Goal: Task Accomplishment & Management: Manage account settings

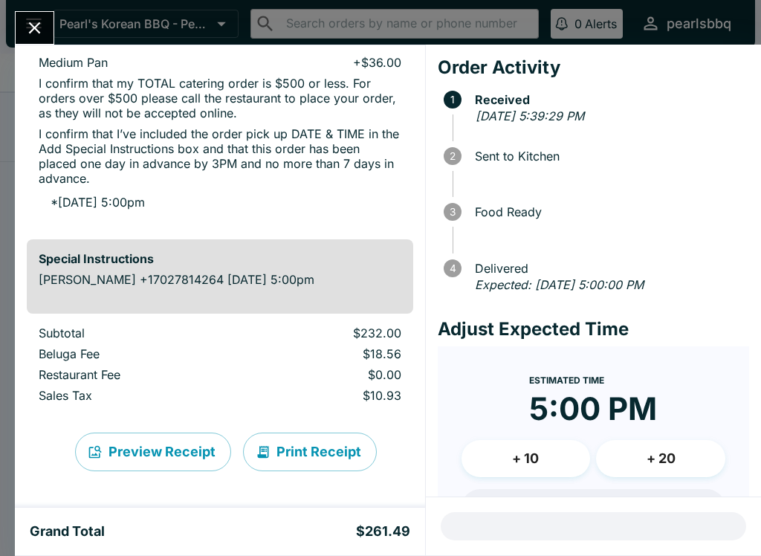
scroll to position [603, 0]
click at [175, 447] on button "Preview Receipt" at bounding box center [153, 451] width 156 height 39
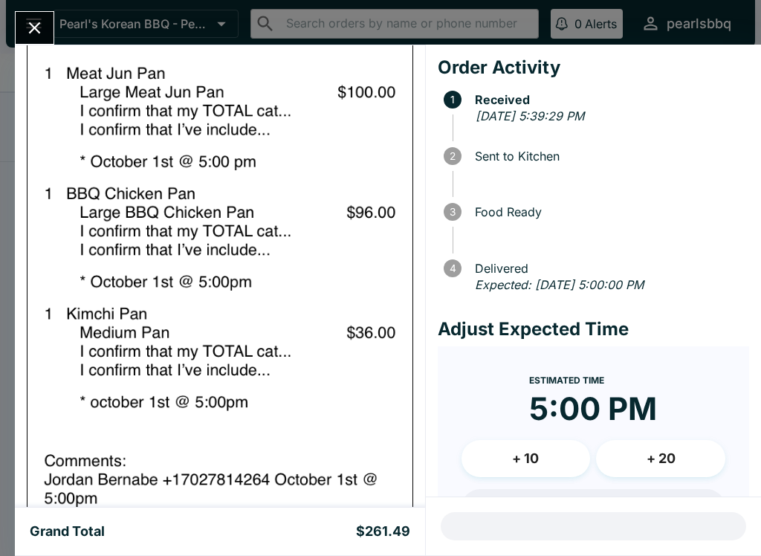
scroll to position [1318, 0]
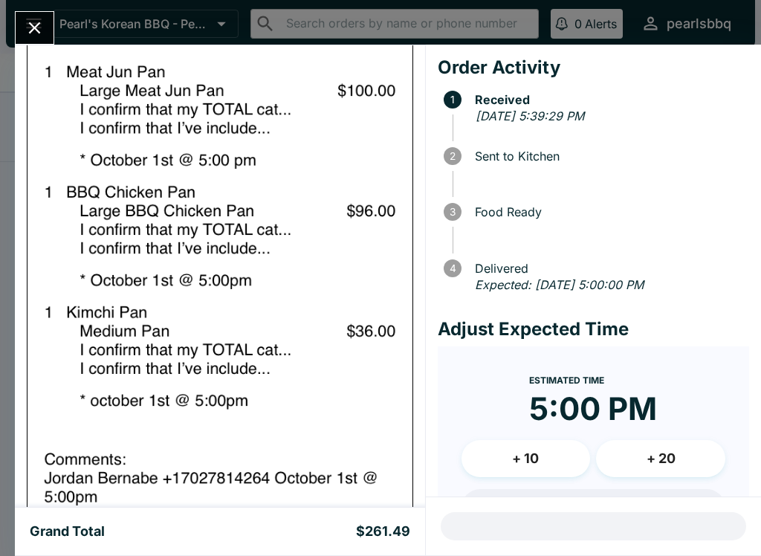
click at [267, 433] on img at bounding box center [220, 265] width 386 height 970
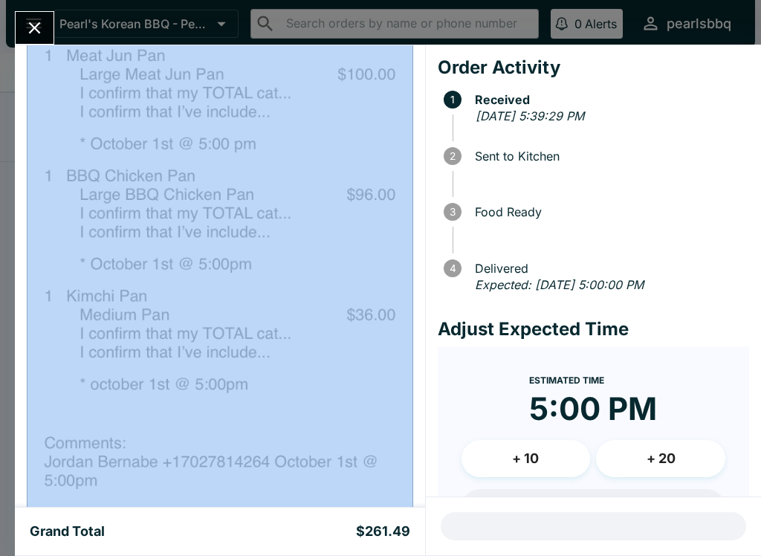
scroll to position [1336, 0]
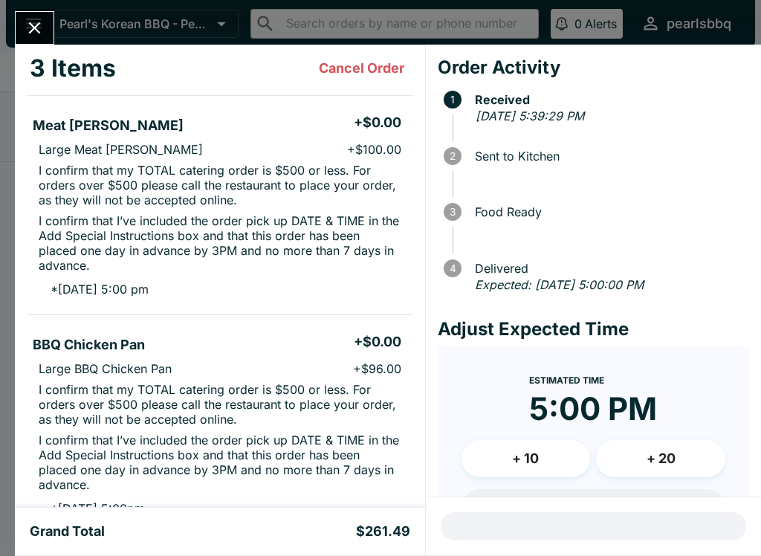
click at [27, 25] on icon "Close" at bounding box center [35, 28] width 20 height 20
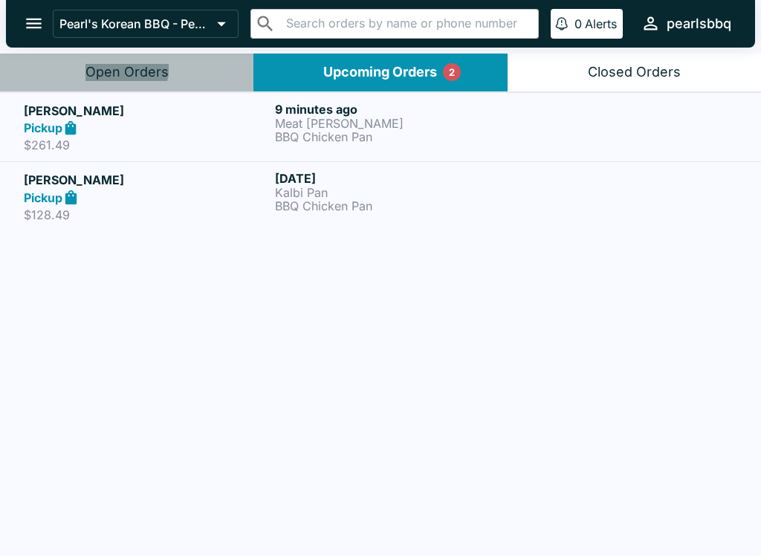
click at [118, 66] on div "Open Orders" at bounding box center [126, 72] width 83 height 17
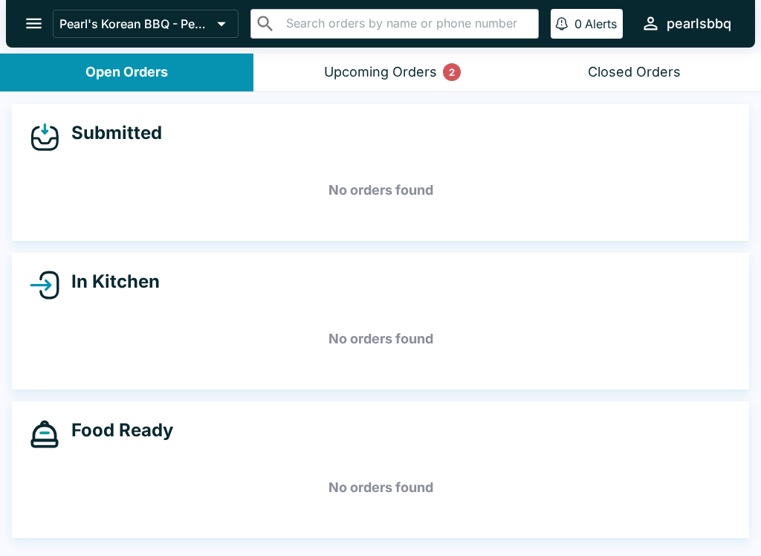
click at [363, 59] on button "Upcoming Orders 2" at bounding box center [379, 72] width 253 height 38
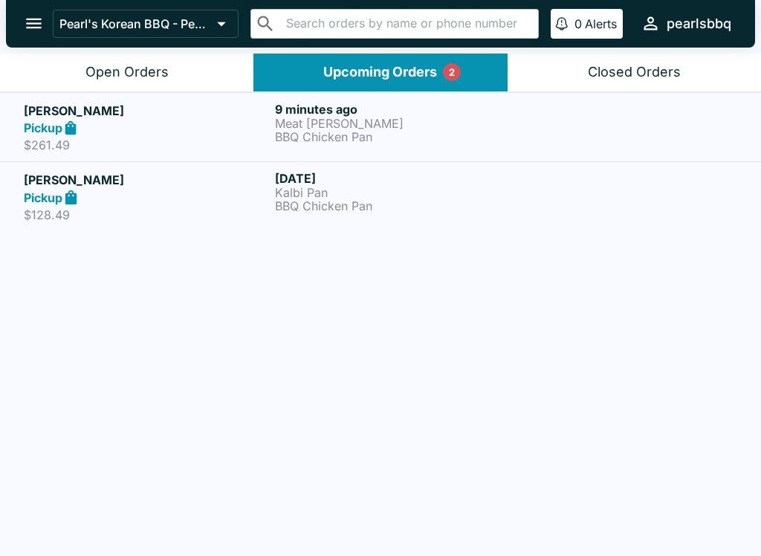
click at [57, 181] on h5 "[PERSON_NAME]" at bounding box center [146, 180] width 245 height 18
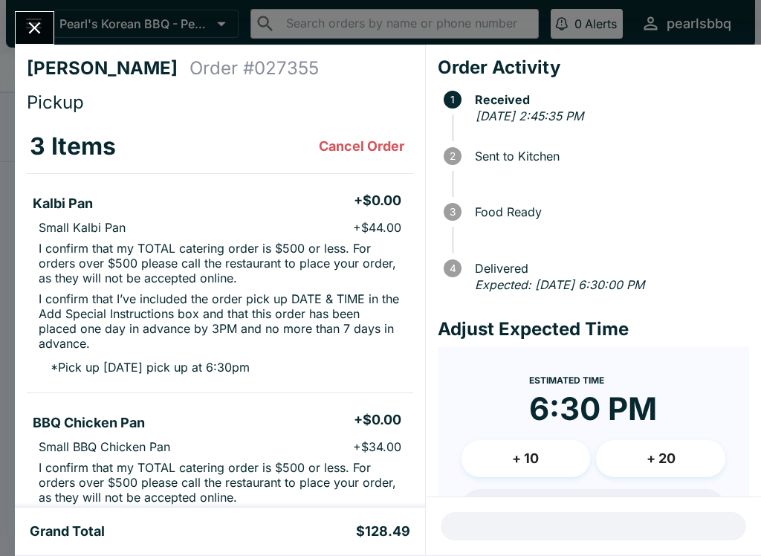
click at [33, 16] on button "Close" at bounding box center [35, 28] width 38 height 32
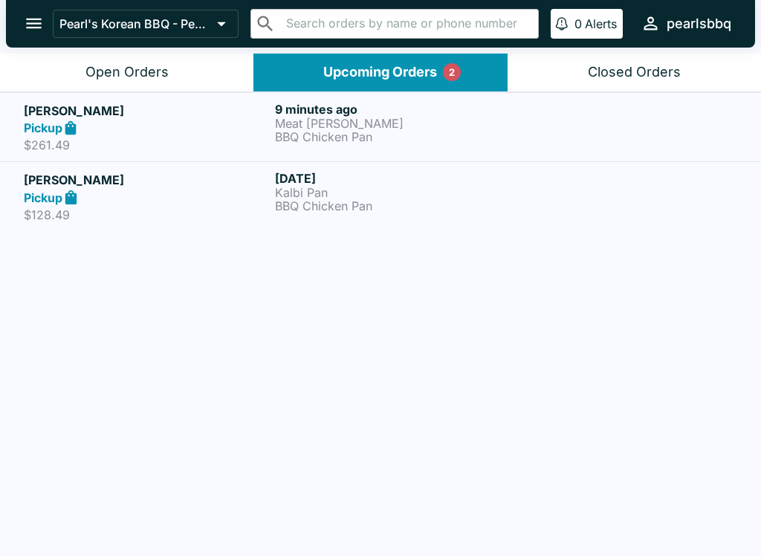
click at [45, 113] on h5 "[PERSON_NAME]" at bounding box center [146, 111] width 245 height 18
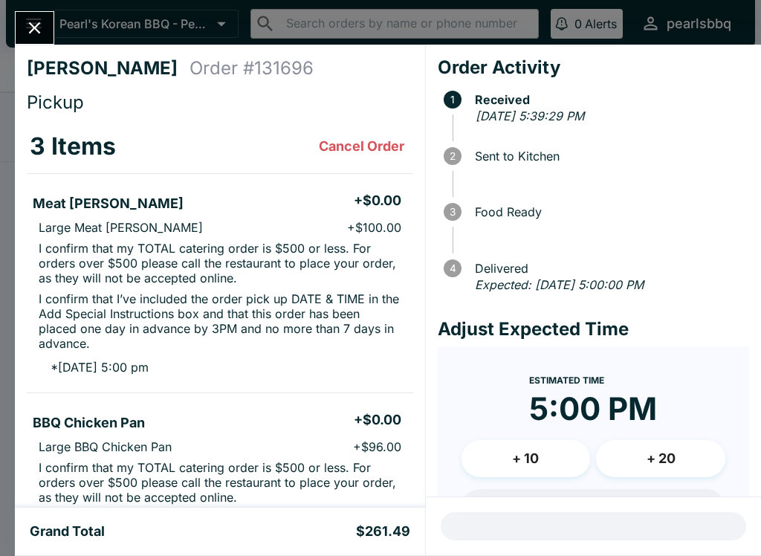
click at [38, 33] on icon "Close" at bounding box center [35, 28] width 20 height 20
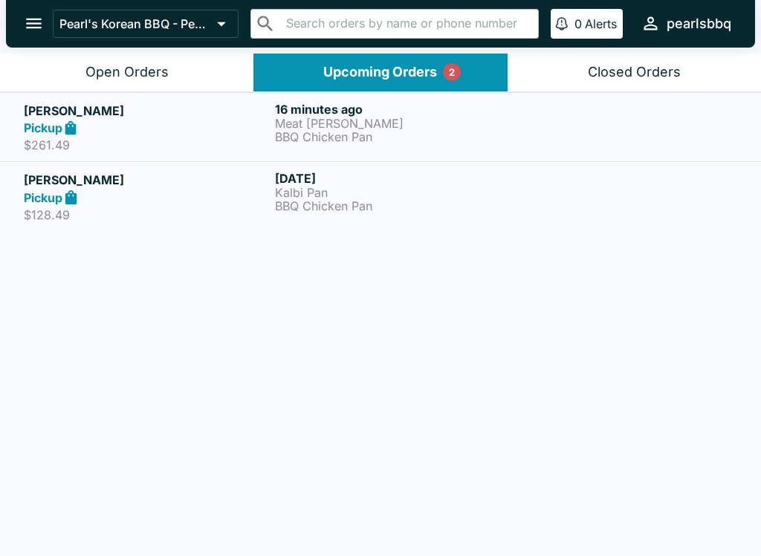
click at [341, 135] on p "BBQ Chicken Pan" at bounding box center [397, 136] width 245 height 13
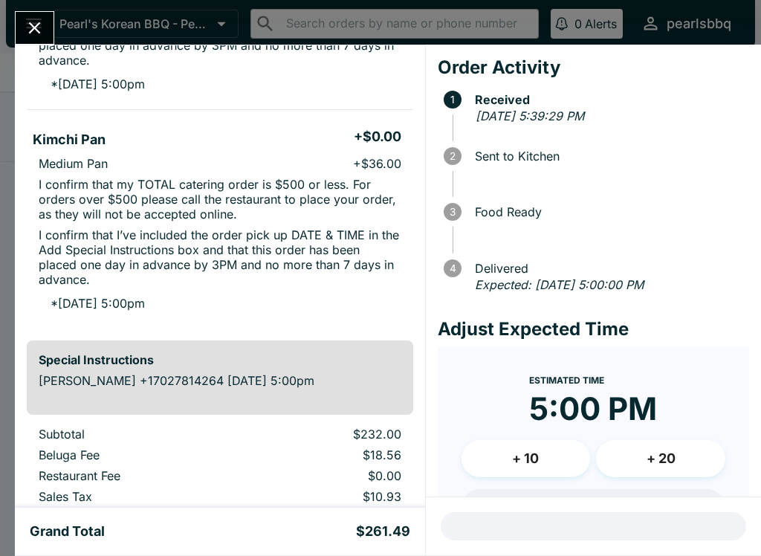
scroll to position [504, 0]
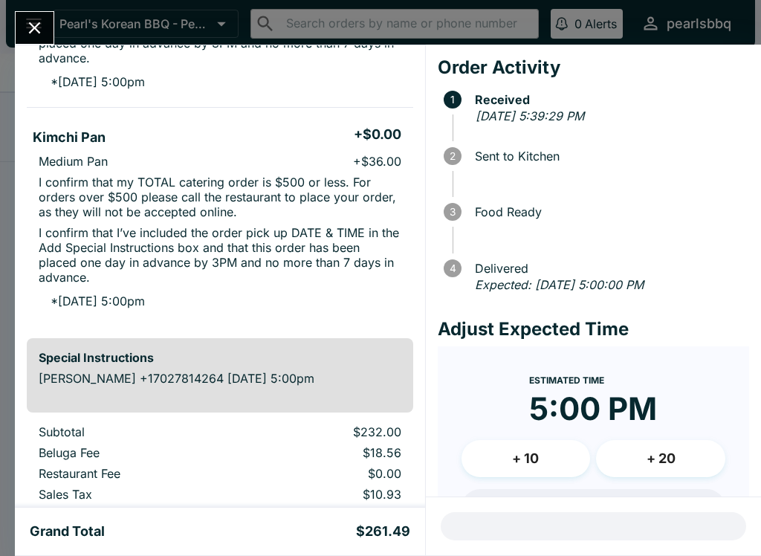
click at [26, 37] on icon "Close" at bounding box center [35, 28] width 20 height 20
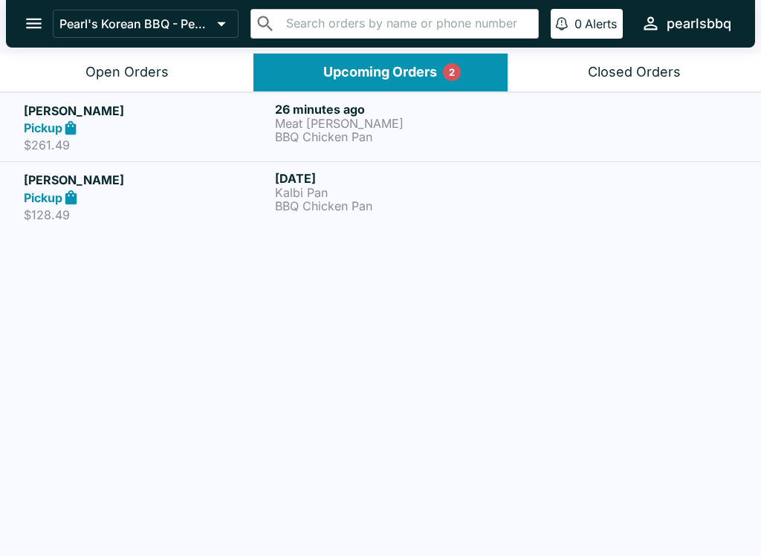
click at [323, 130] on p "BBQ Chicken Pan" at bounding box center [397, 136] width 245 height 13
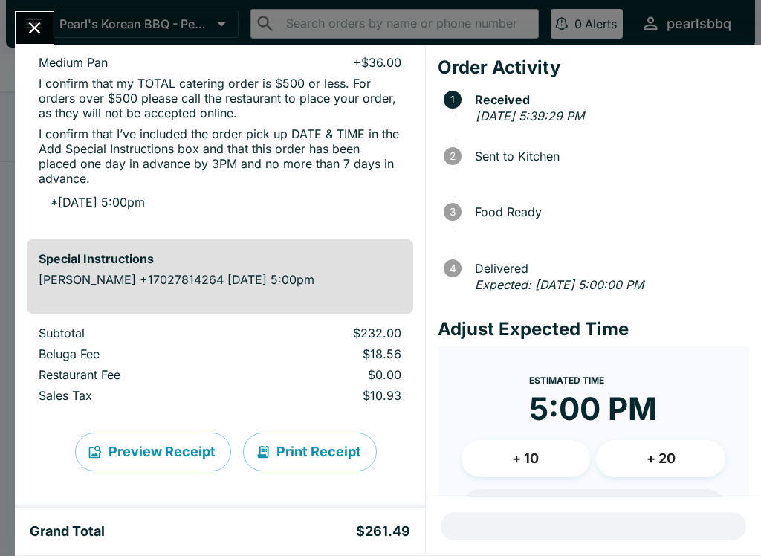
scroll to position [605, 0]
click at [26, 18] on icon "Close" at bounding box center [35, 28] width 20 height 20
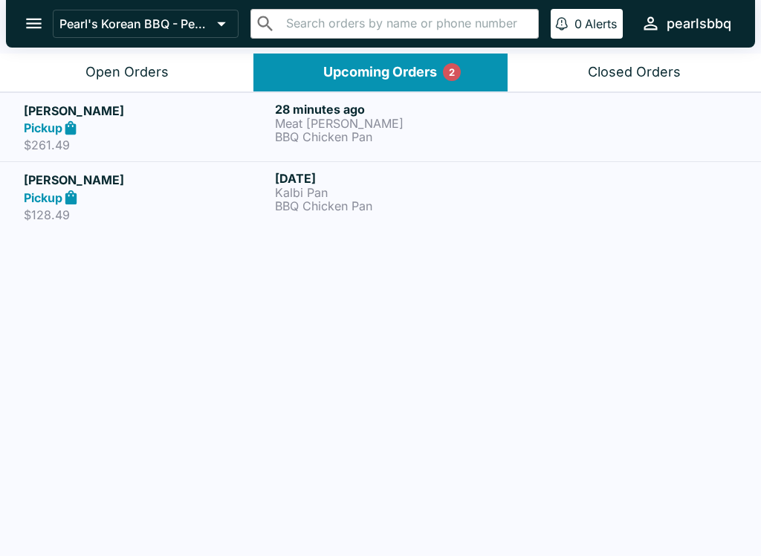
click at [340, 137] on p "BBQ Chicken Pan" at bounding box center [397, 136] width 245 height 13
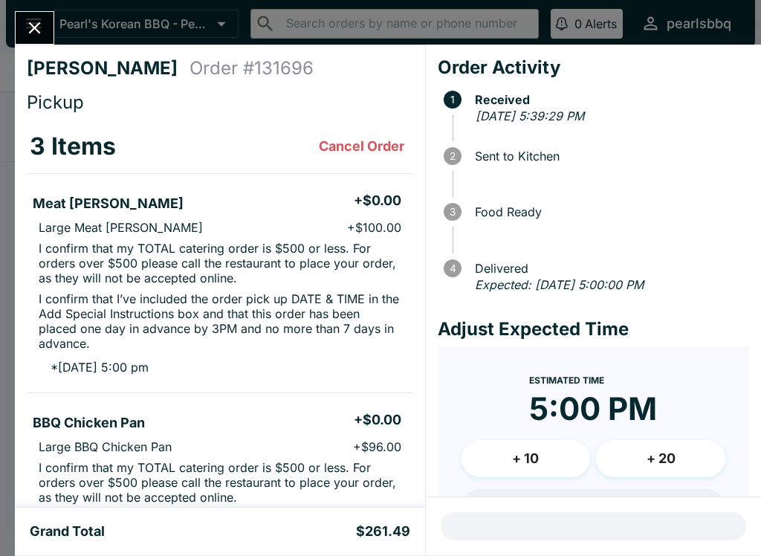
scroll to position [-1, 0]
click at [33, 18] on icon "Close" at bounding box center [35, 28] width 20 height 20
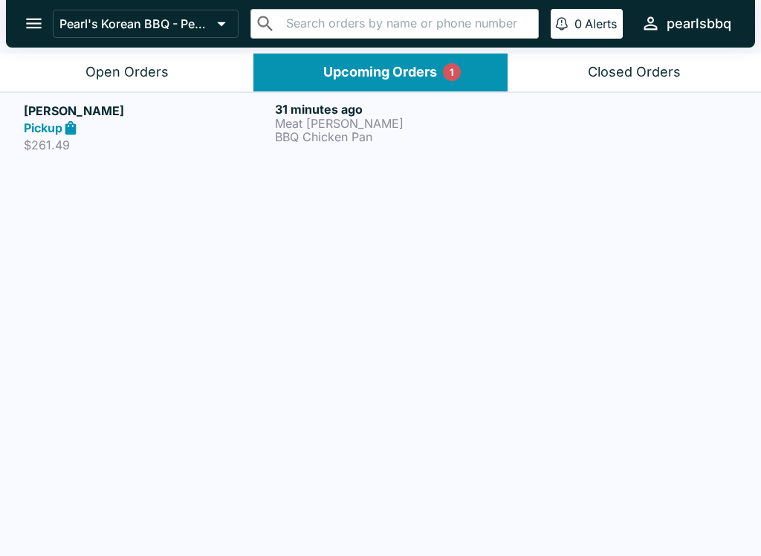
click at [123, 60] on button "Open Orders" at bounding box center [126, 72] width 253 height 38
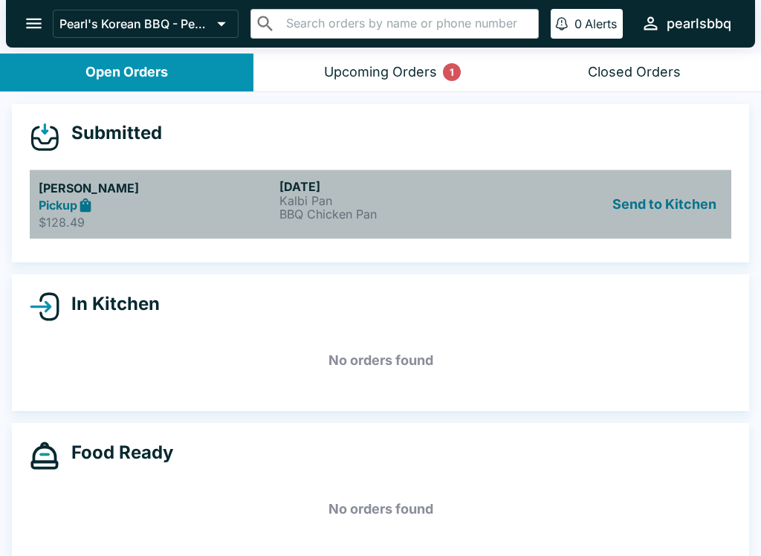
click at [77, 199] on strong "Pickup" at bounding box center [58, 205] width 39 height 15
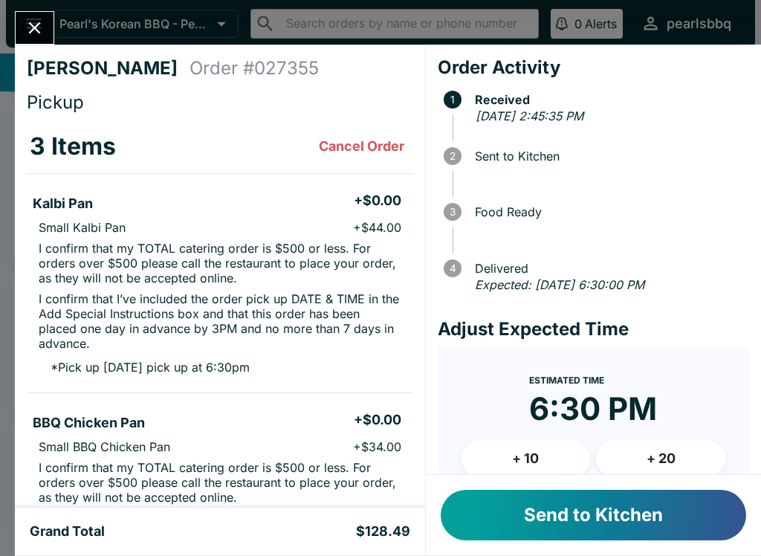
click at [645, 529] on button "Send to Kitchen" at bounding box center [593, 515] width 305 height 51
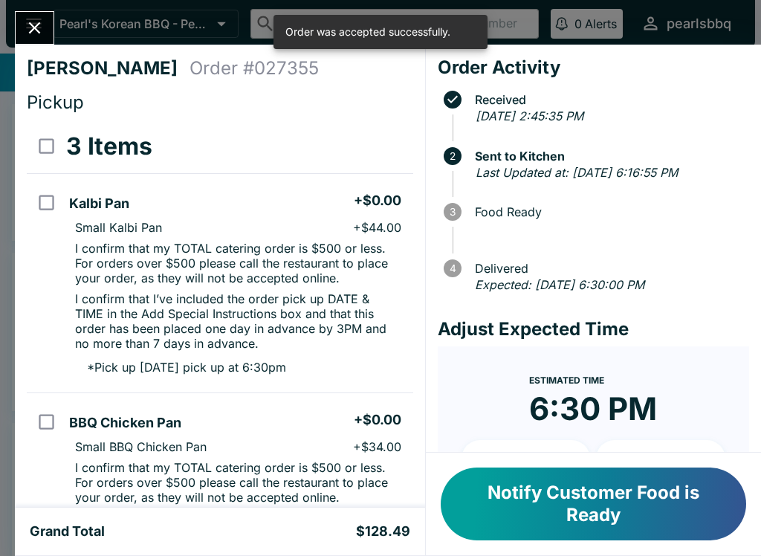
click at [675, 511] on button "Notify Customer Food is Ready" at bounding box center [593, 503] width 305 height 73
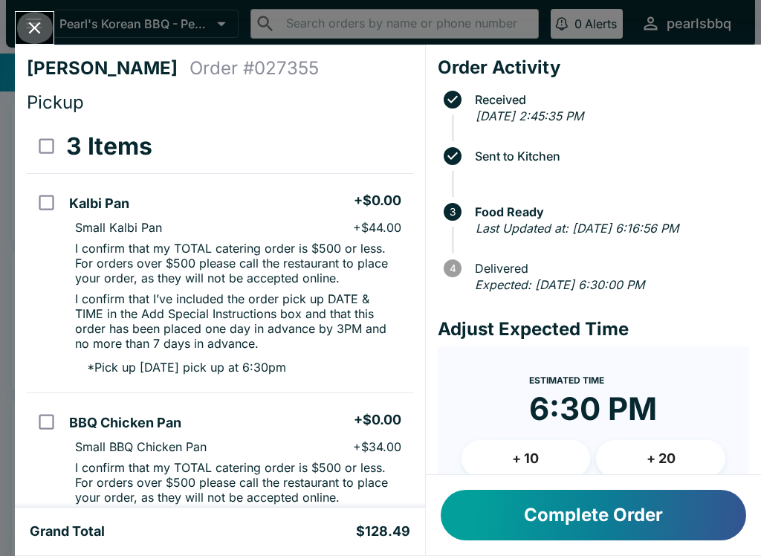
click at [34, 26] on icon "Close" at bounding box center [35, 28] width 20 height 20
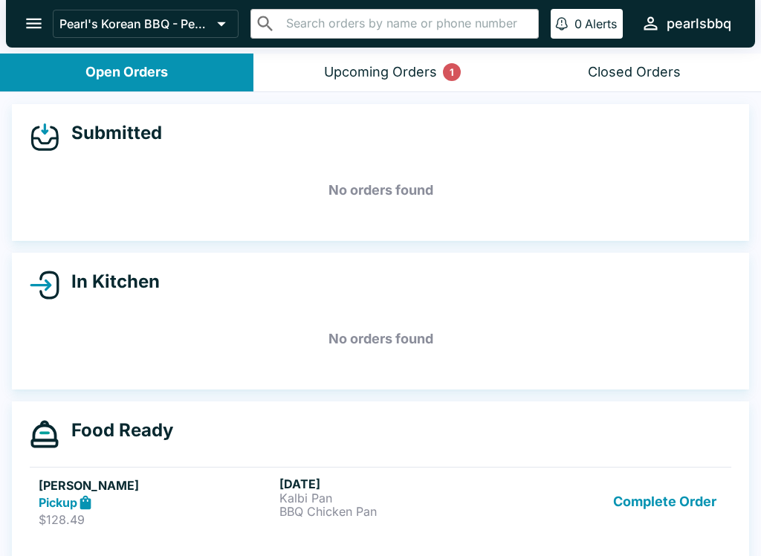
click at [52, 519] on p "$128.49" at bounding box center [156, 519] width 235 height 15
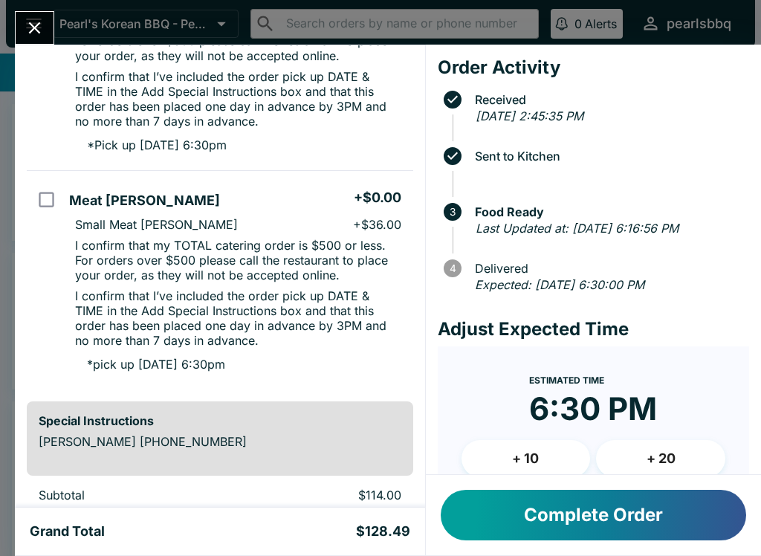
scroll to position [442, 0]
click at [22, 19] on button "Close" at bounding box center [35, 28] width 38 height 32
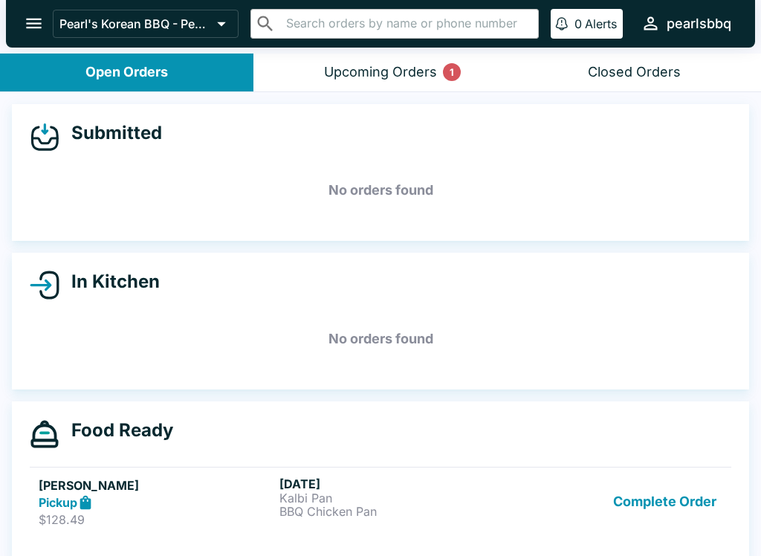
click at [653, 484] on button "Complete Order" at bounding box center [664, 501] width 115 height 51
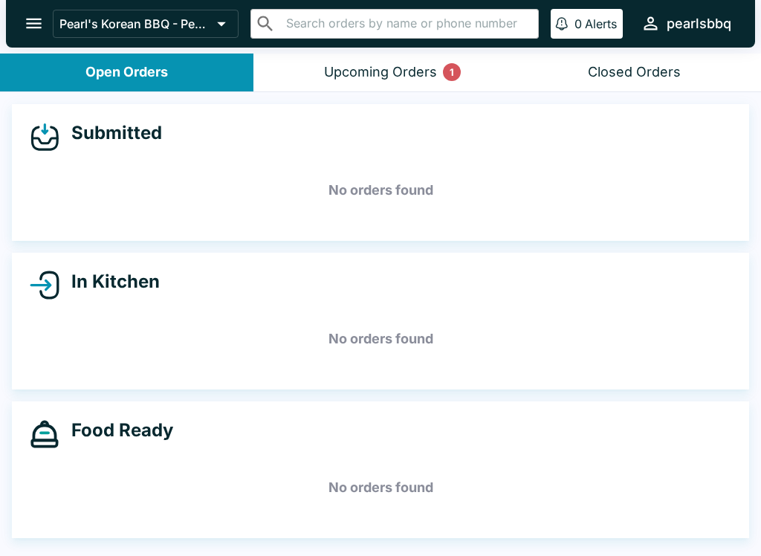
click at [385, 56] on button "Upcoming Orders 1" at bounding box center [379, 72] width 253 height 38
